Goal: Task Accomplishment & Management: Manage account settings

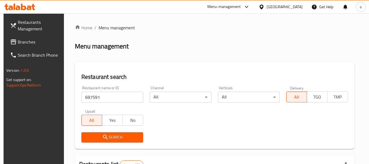
scroll to position [80, 0]
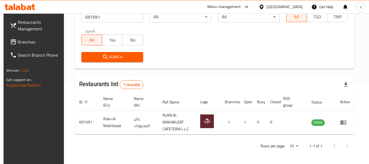
drag, startPoint x: 0, startPoint y: 0, endPoint x: 32, endPoint y: 21, distance: 38.3
click at [32, 21] on span "Restaurants Management" at bounding box center [39, 25] width 43 height 13
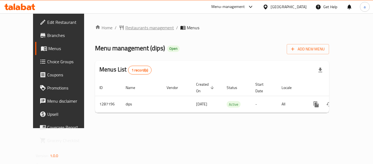
click at [132, 28] on span "Restaurants management" at bounding box center [149, 27] width 49 height 7
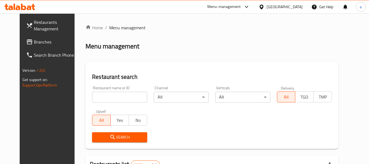
click at [105, 98] on input "search" at bounding box center [119, 97] width 55 height 11
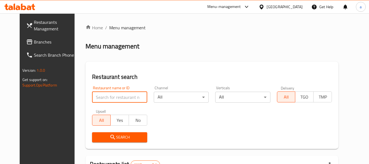
paste input "696603"
type input "696603"
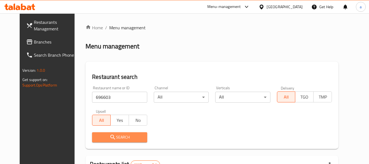
click at [118, 136] on span "Search" at bounding box center [119, 137] width 46 height 7
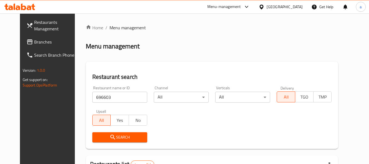
scroll to position [73, 0]
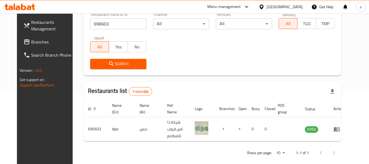
click at [31, 40] on span "Branches" at bounding box center [52, 42] width 43 height 7
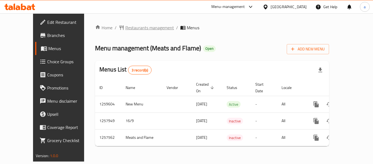
click at [125, 27] on span "Restaurants management" at bounding box center [149, 27] width 49 height 7
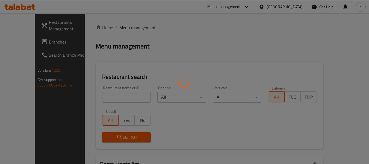
click at [100, 98] on div at bounding box center [184, 82] width 369 height 164
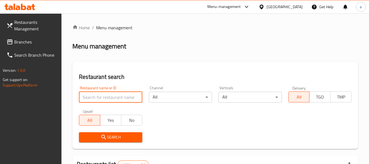
click at [100, 98] on input "search" at bounding box center [110, 97] width 63 height 11
paste input "683040"
type input "683040"
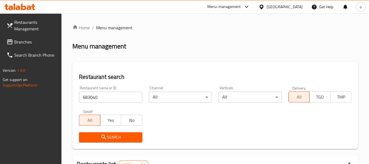
click at [111, 134] on span "Search" at bounding box center [110, 137] width 54 height 7
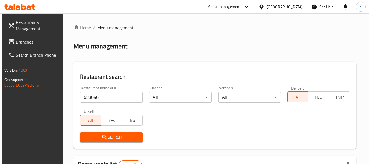
scroll to position [80, 0]
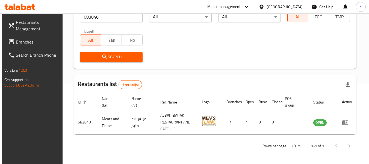
click at [22, 39] on span "Branches" at bounding box center [37, 42] width 43 height 7
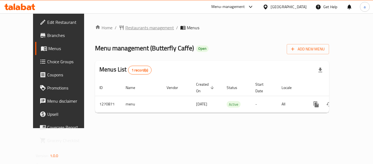
click at [126, 30] on span "Restaurants management" at bounding box center [149, 27] width 49 height 7
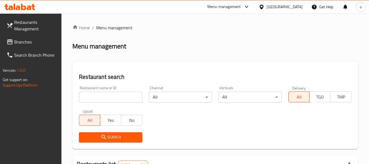
click at [107, 98] on input "search" at bounding box center [110, 97] width 63 height 11
paste input "689418"
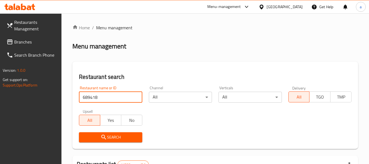
type input "689418"
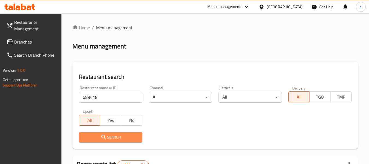
click at [113, 132] on button "Search" at bounding box center [110, 137] width 63 height 10
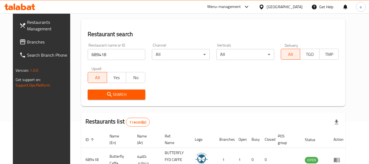
scroll to position [73, 0]
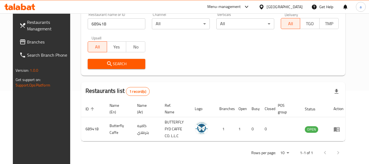
click at [27, 42] on span "Branches" at bounding box center [48, 42] width 43 height 7
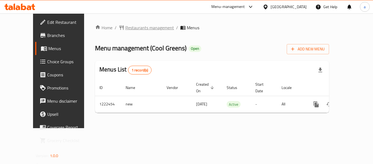
click at [125, 30] on span "Restaurants management" at bounding box center [149, 27] width 49 height 7
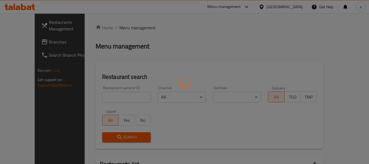
click at [104, 97] on div at bounding box center [184, 82] width 369 height 164
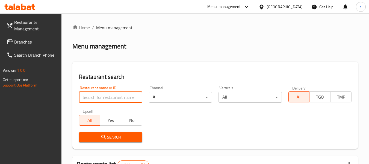
click at [100, 97] on input "search" at bounding box center [110, 97] width 63 height 11
paste input "674062"
type input "674062"
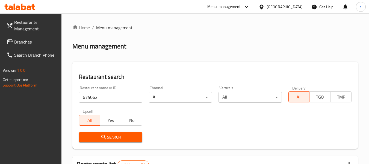
click at [115, 138] on span "Search" at bounding box center [110, 137] width 54 height 7
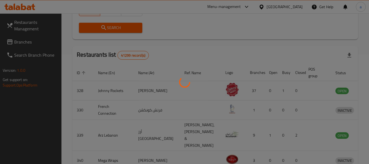
scroll to position [75, 0]
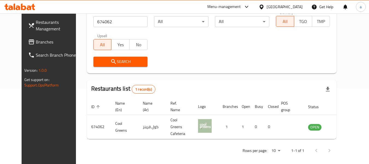
click at [36, 42] on span "Branches" at bounding box center [57, 42] width 43 height 7
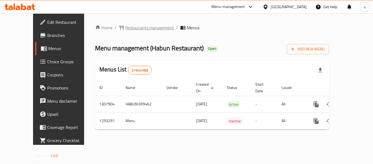
click at [125, 28] on span "Restaurants management" at bounding box center [149, 27] width 49 height 7
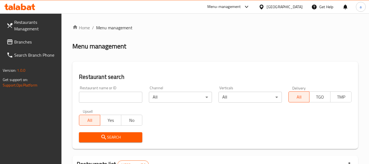
click at [105, 97] on input "search" at bounding box center [110, 97] width 63 height 11
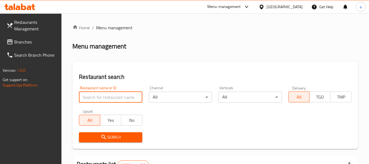
paste input "699462"
type input "699462"
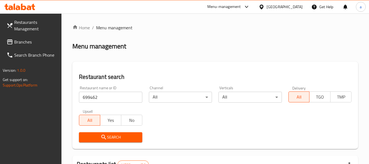
click at [109, 139] on span "Search" at bounding box center [110, 137] width 54 height 7
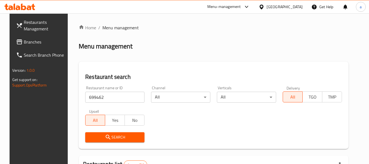
click at [34, 37] on link "Branches" at bounding box center [42, 41] width 60 height 13
